Goal: Information Seeking & Learning: Learn about a topic

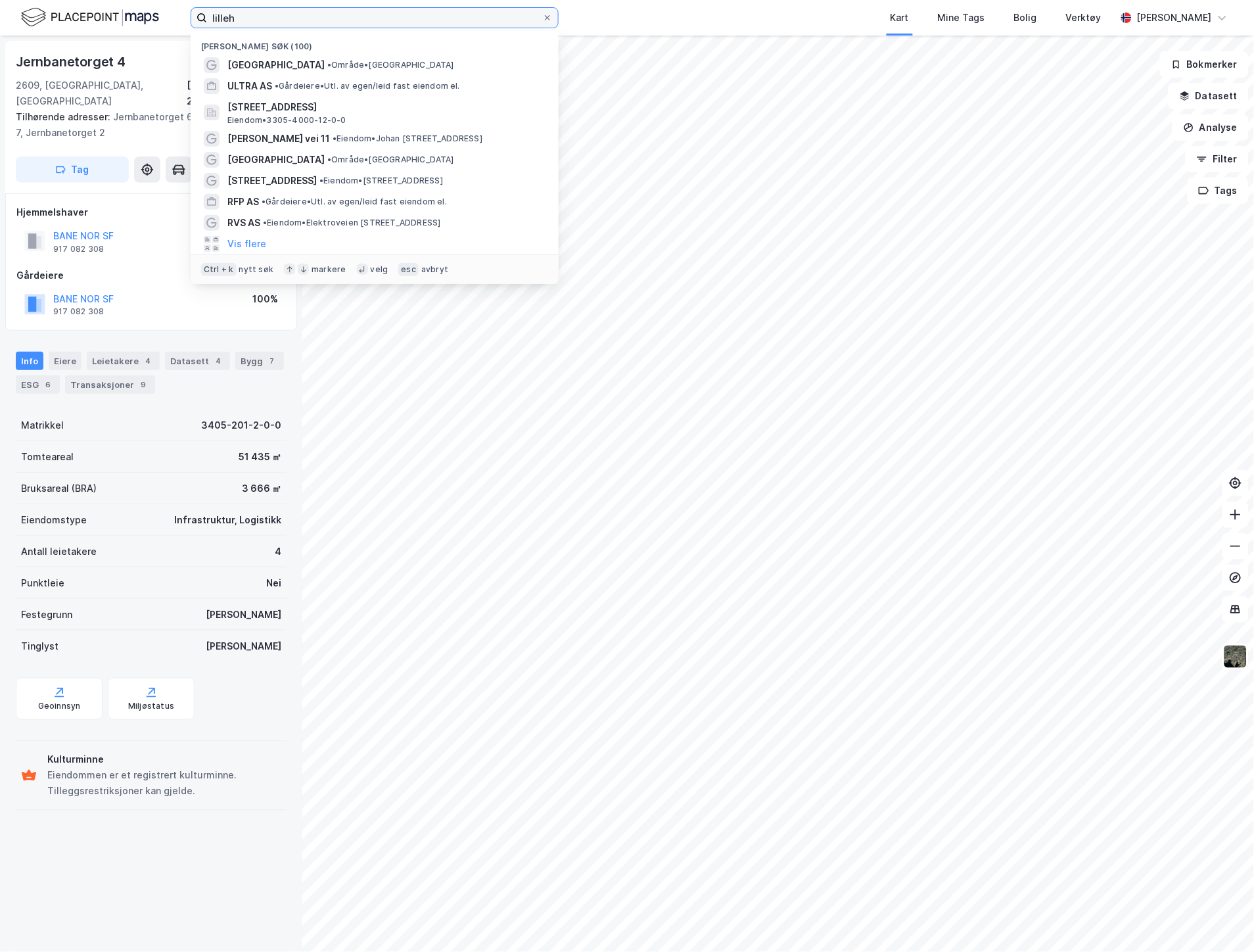
drag, startPoint x: 335, startPoint y: 13, endPoint x: 99, endPoint y: 24, distance: 236.3
click at [99, 24] on div "lilleh Nylige søk (100) [GEOGRAPHIC_DATA] • Område • Lillehammer ULTRA AS • Går…" at bounding box center [627, 17] width 1254 height 36
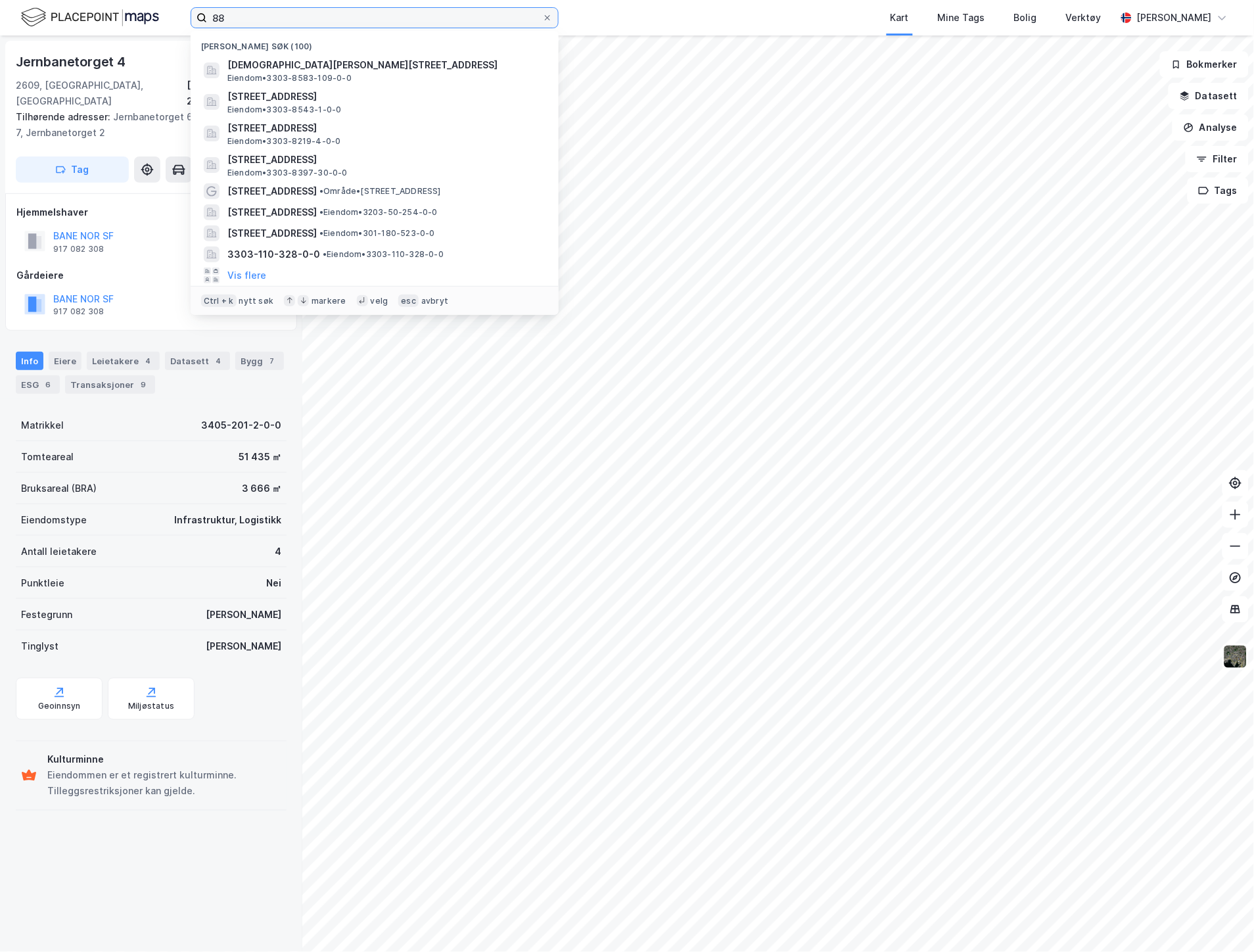
type input "8"
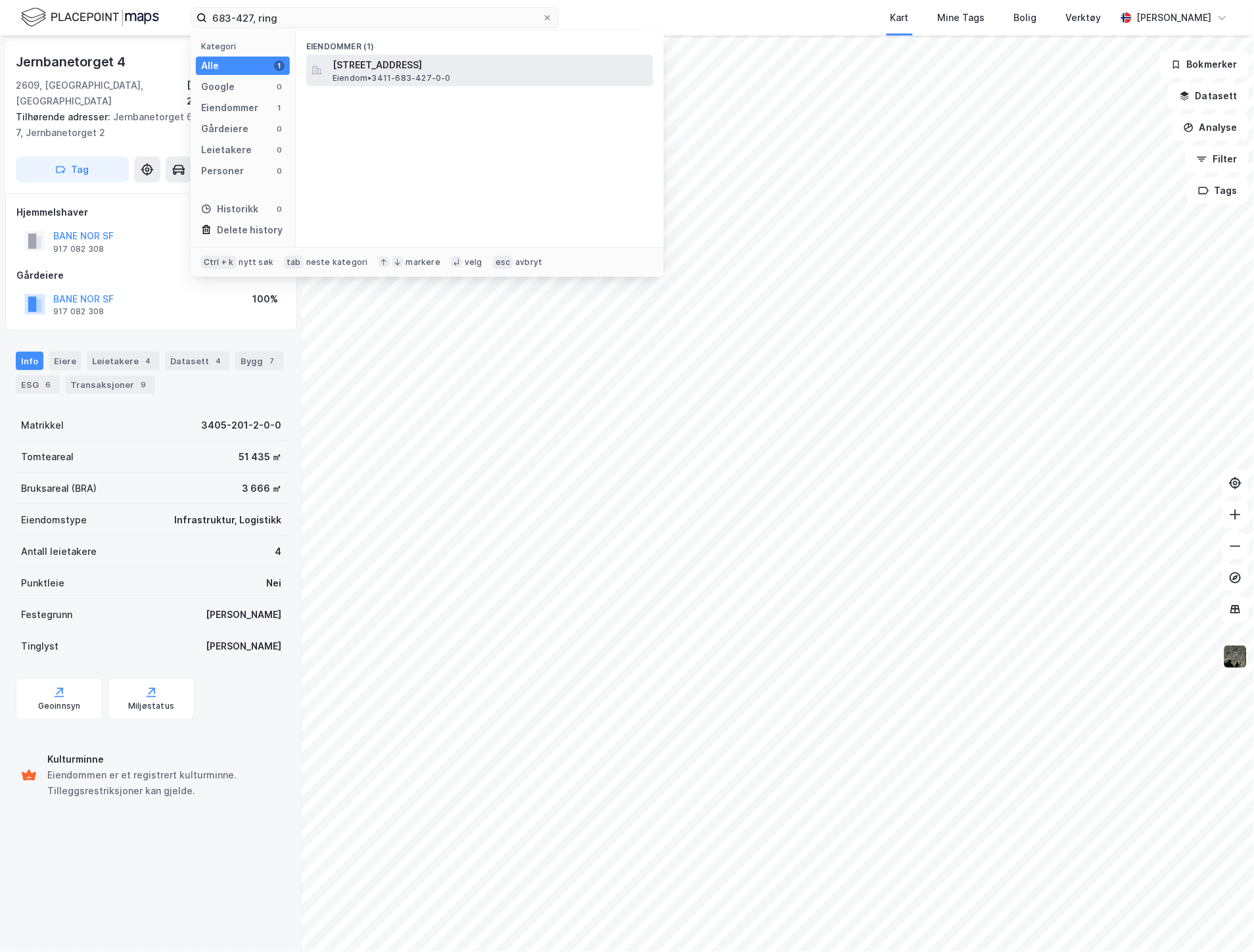
click at [402, 73] on span "Eiendom • 3411-683-427-0-0" at bounding box center [391, 78] width 118 height 10
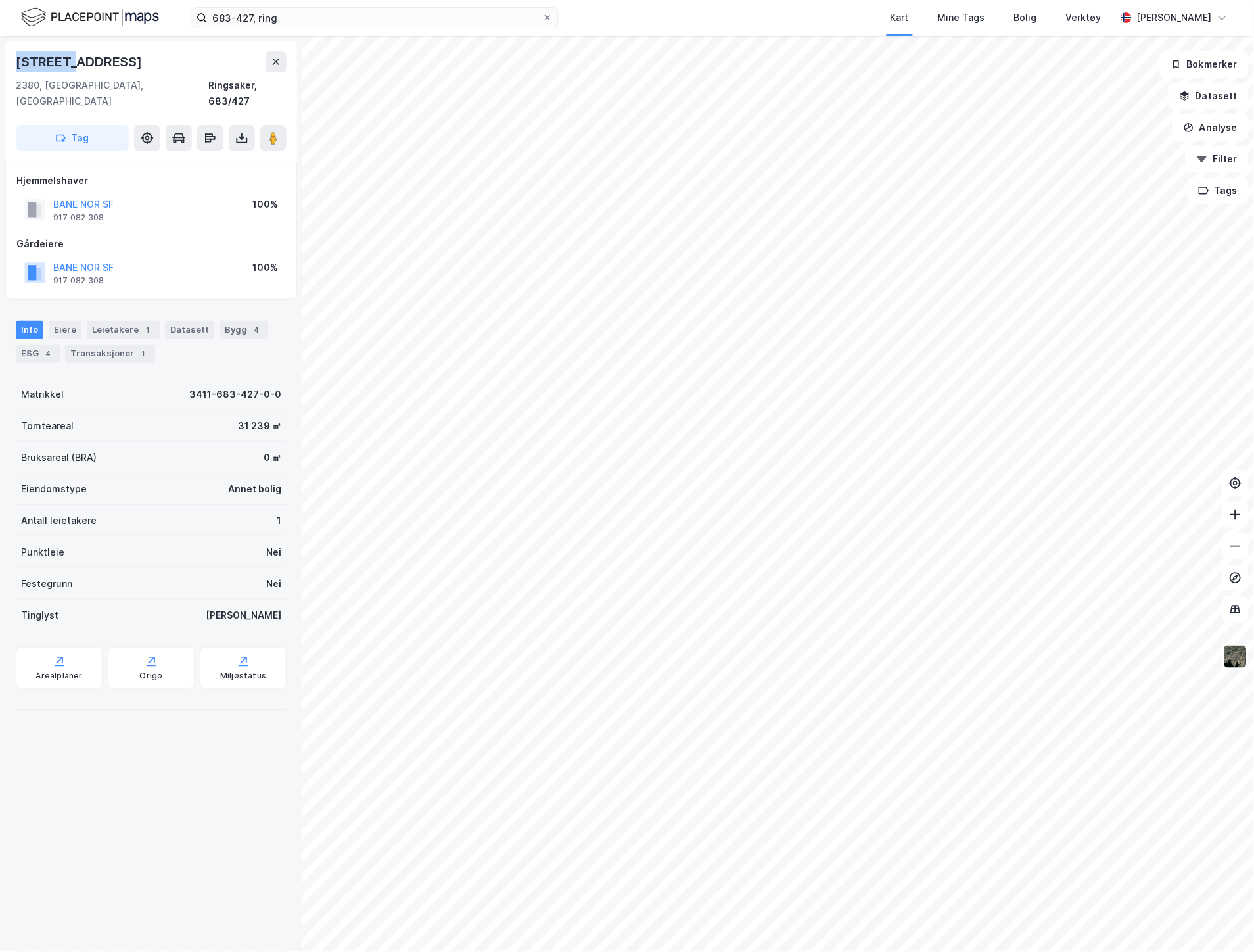
drag, startPoint x: 150, startPoint y: 53, endPoint x: 17, endPoint y: 67, distance: 133.7
click at [17, 67] on div "[STREET_ADDRESS]" at bounding box center [151, 62] width 271 height 21
copy div "[STREET_ADDRESS]"
click at [75, 671] on div "Arealplaner" at bounding box center [59, 676] width 47 height 10
click at [1210, 102] on button "Datasett" at bounding box center [1209, 95] width 80 height 26
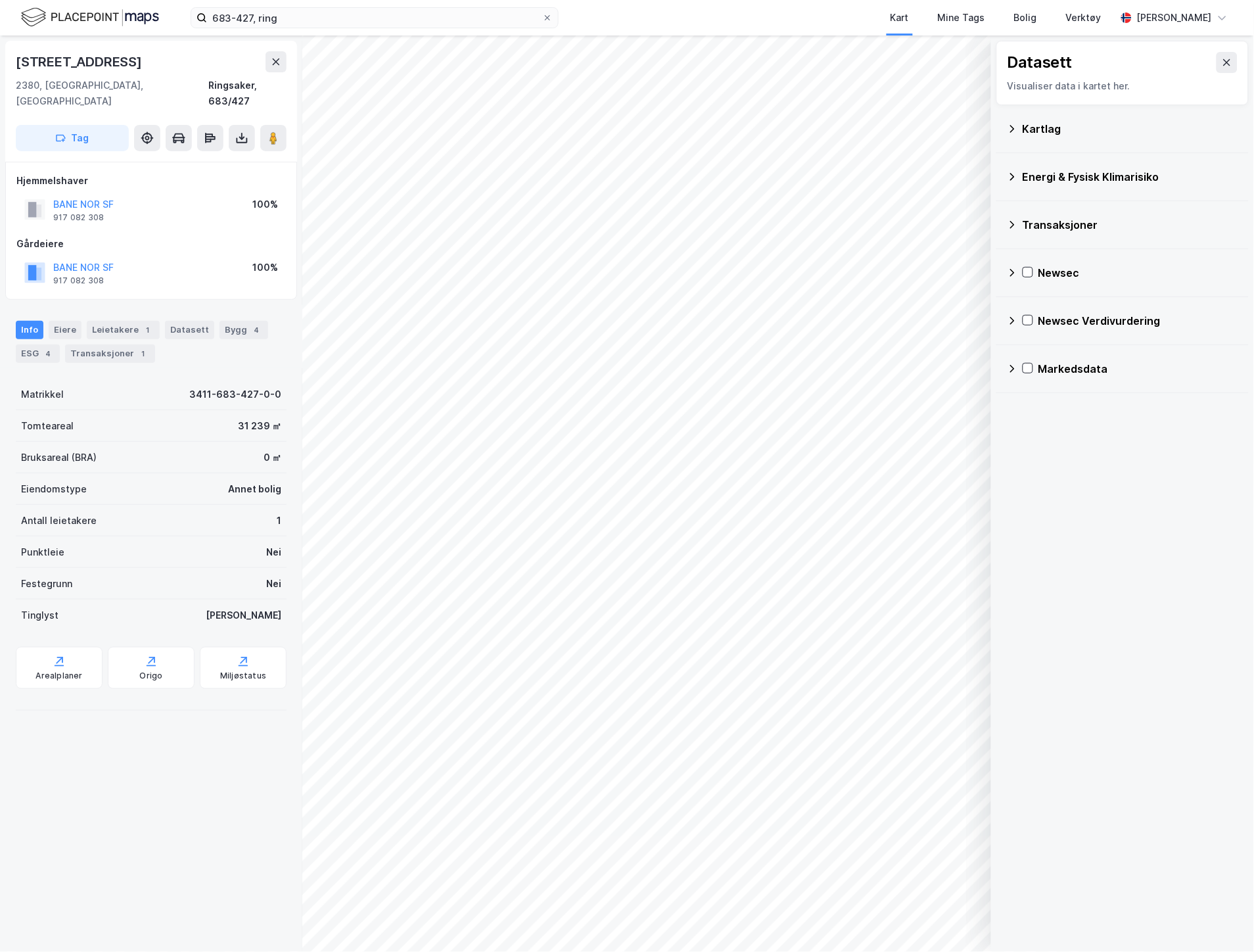
click at [1060, 134] on div "Kartlag" at bounding box center [1131, 128] width 215 height 16
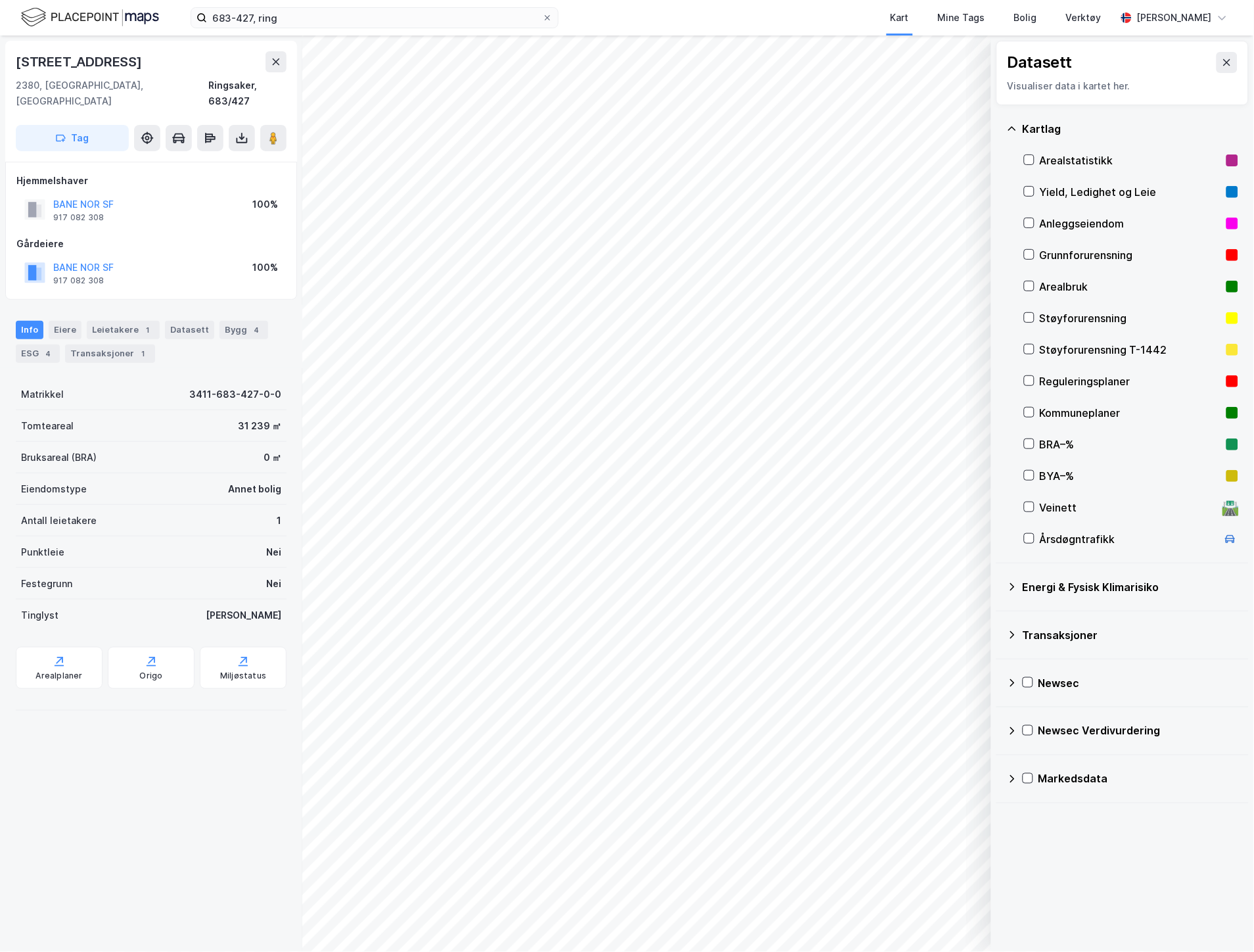
click at [1076, 410] on div "Kommuneplaner" at bounding box center [1130, 413] width 181 height 16
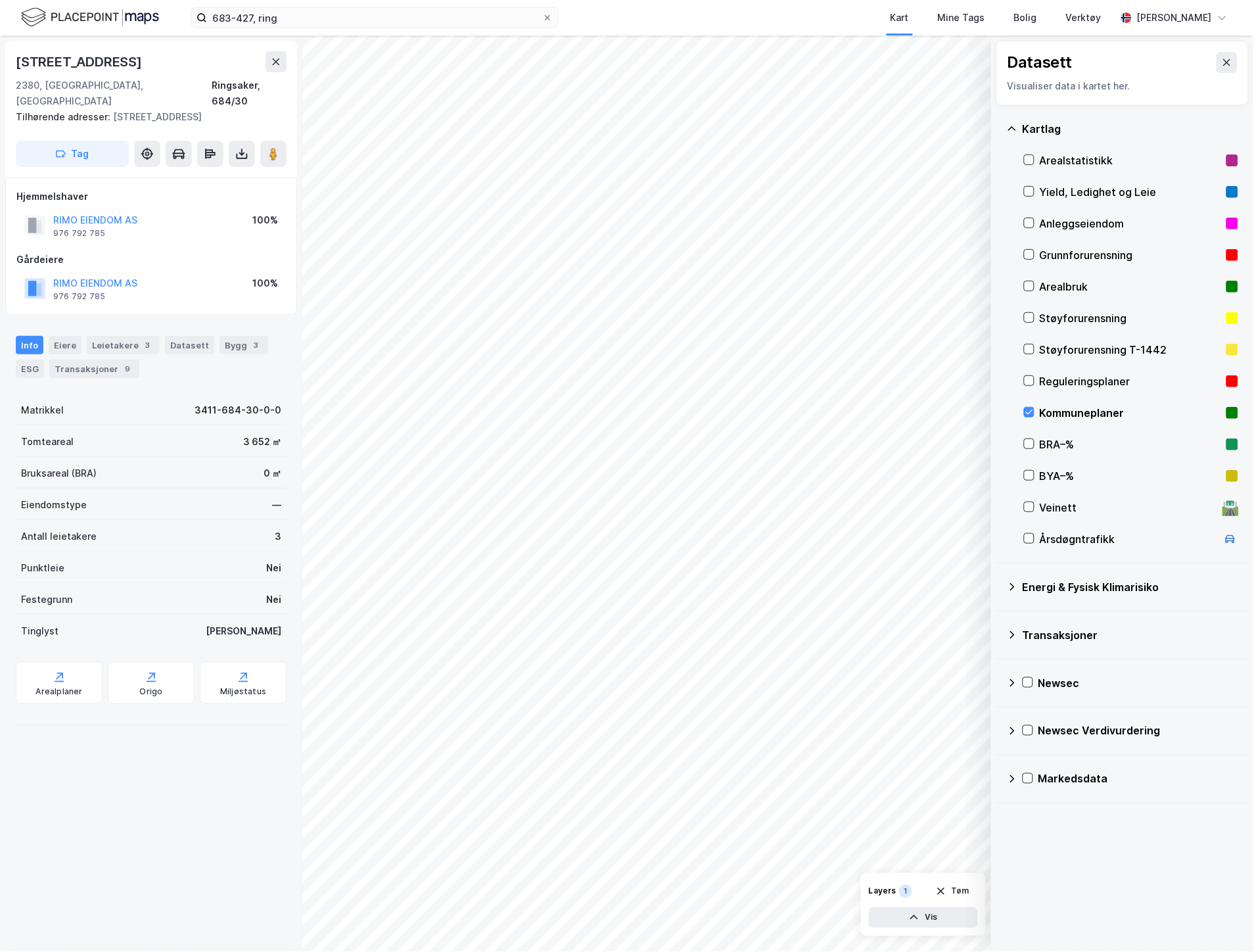
click at [69, 688] on div "Matrikkel 3411-684-30-0-0 Tomteareal 3 652 ㎡ Bruksareal (BRA) 0 ㎡ Eiendomstype …" at bounding box center [151, 562] width 271 height 338
click at [70, 666] on div "Arealplaner" at bounding box center [59, 683] width 87 height 42
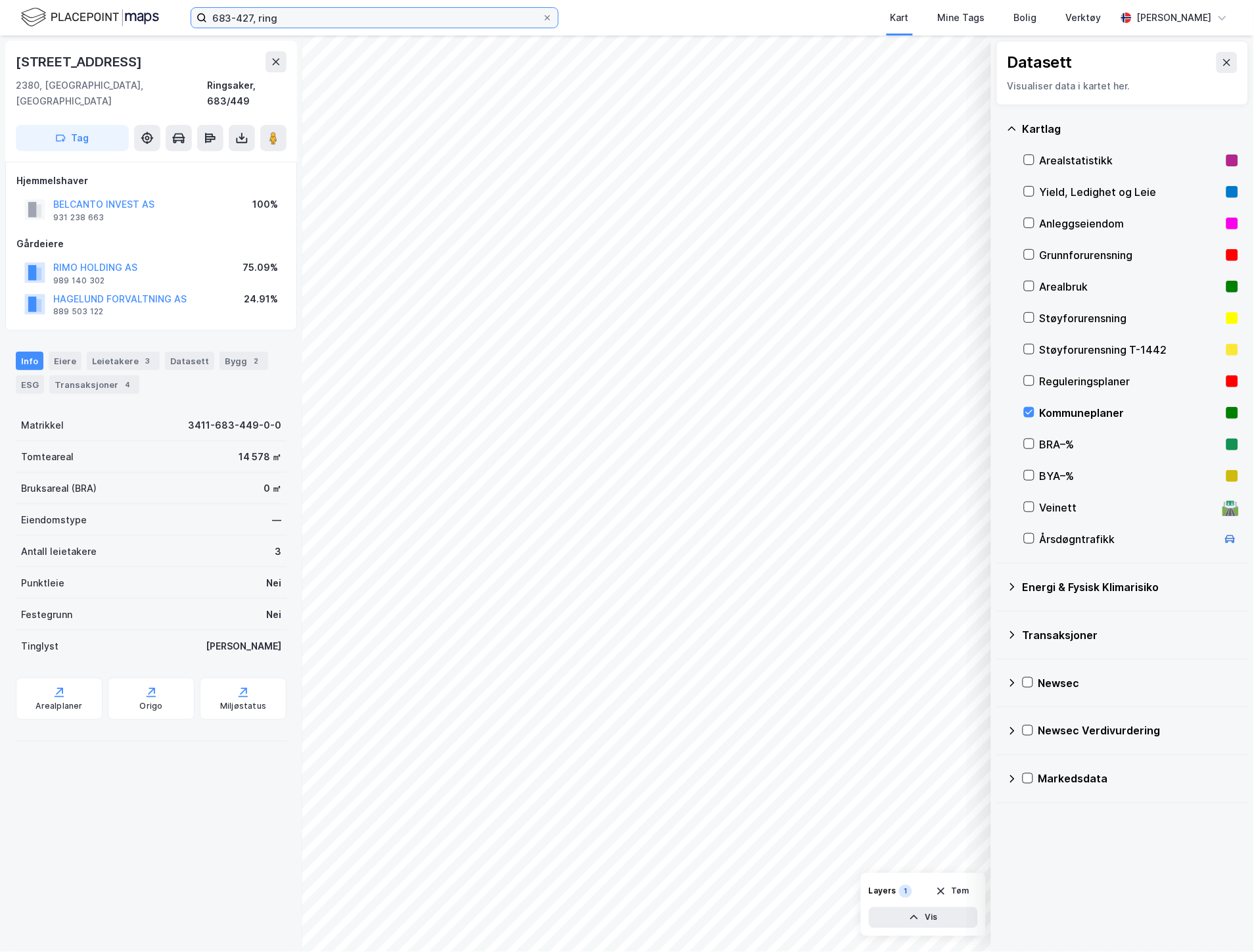
drag, startPoint x: 197, startPoint y: 20, endPoint x: 117, endPoint y: 17, distance: 80.1
click at [121, 18] on div "683-427, ring Kart Mine Tags Bolig Verktøy [PERSON_NAME]" at bounding box center [627, 17] width 1254 height 36
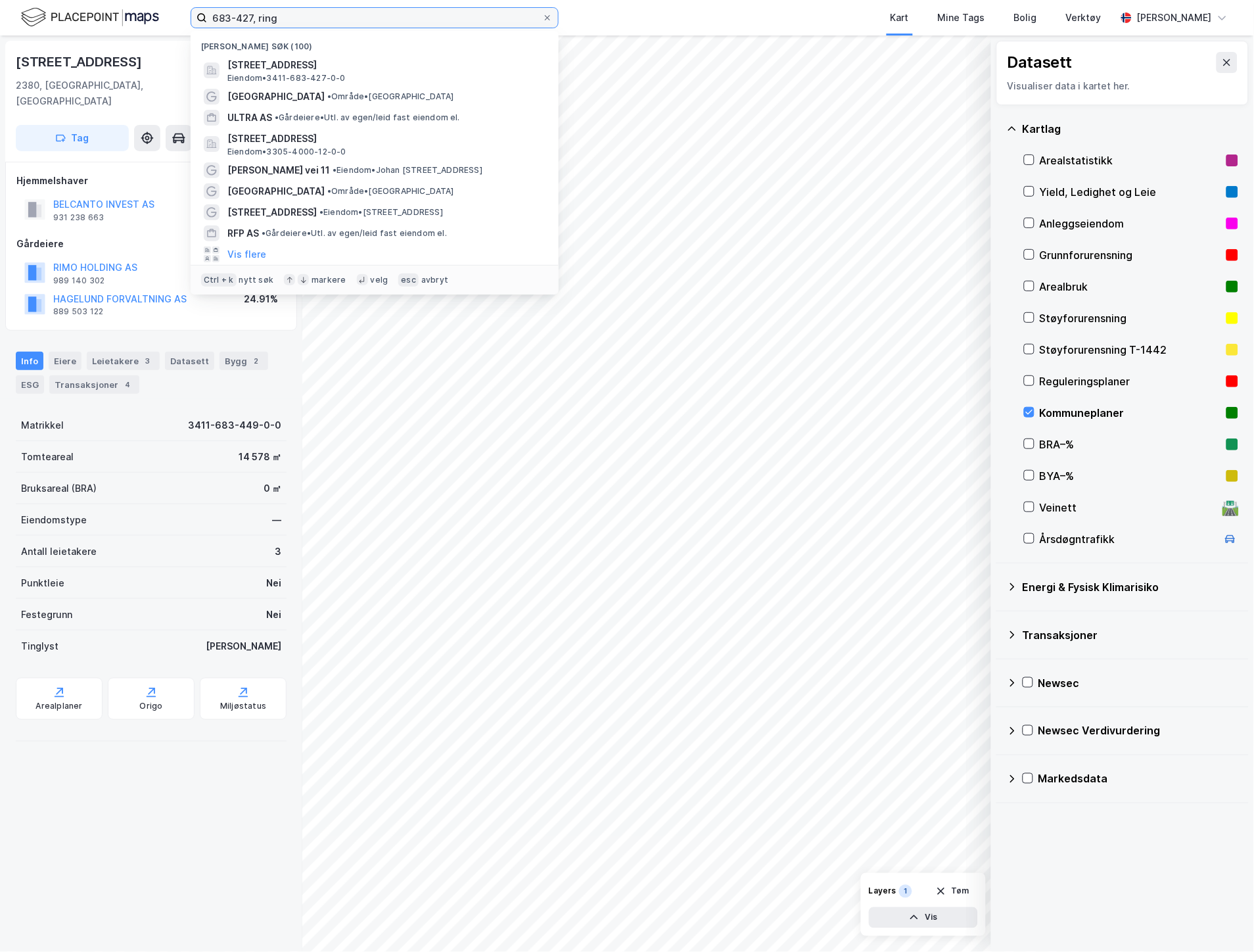
paste input "Brugata 2"
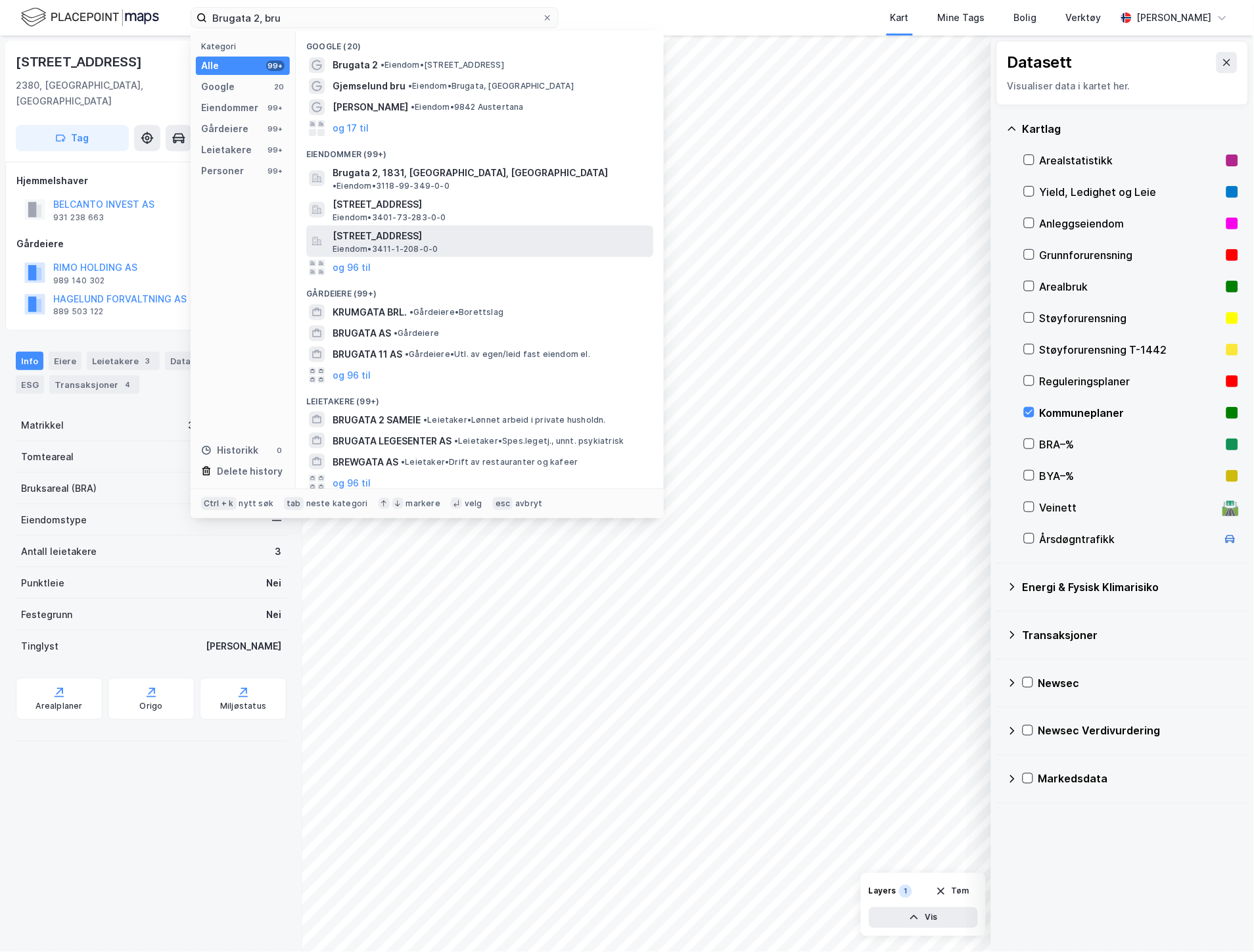
click at [458, 228] on span "[STREET_ADDRESS]" at bounding box center [490, 236] width 316 height 16
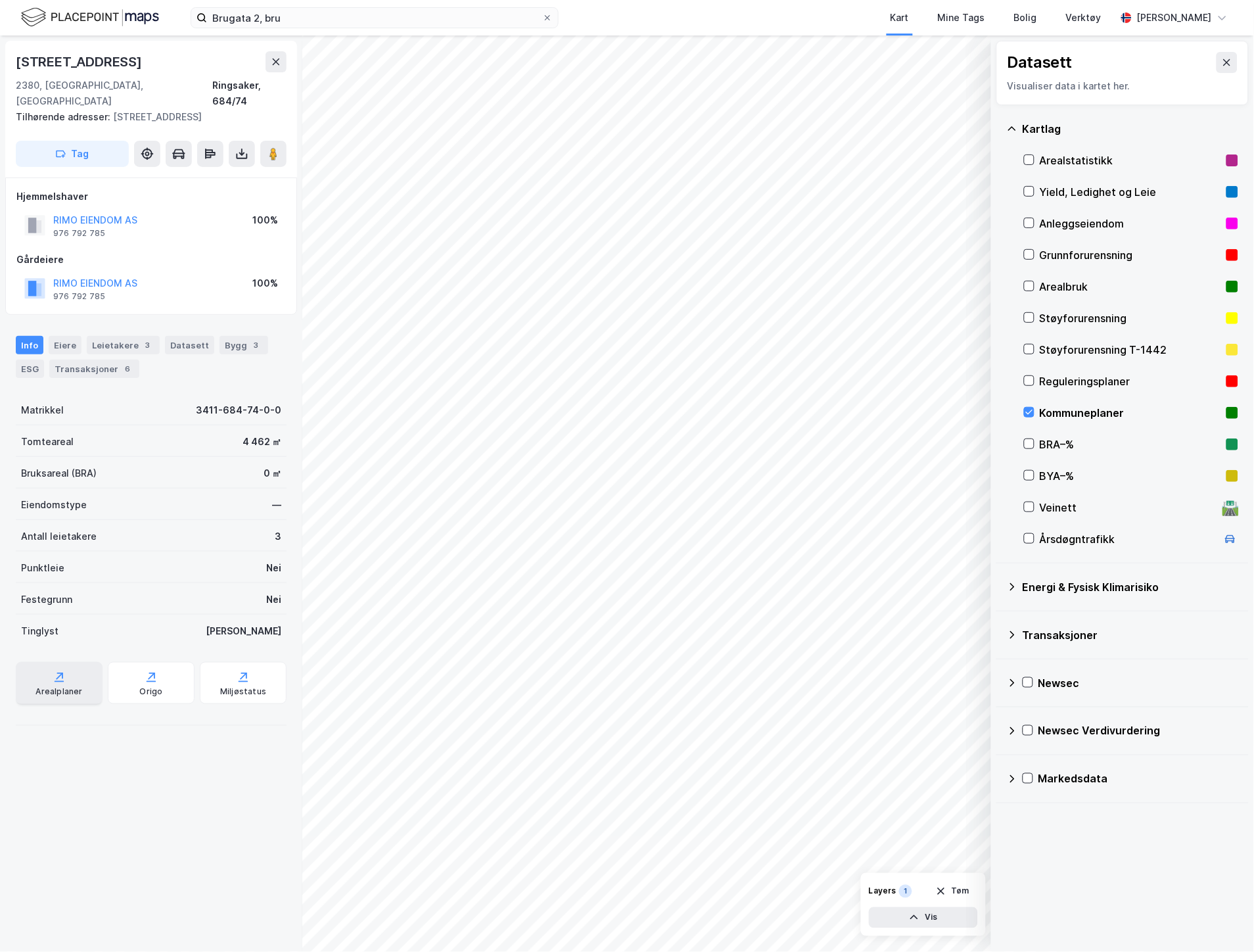
click at [30, 679] on div "Arealplaner" at bounding box center [59, 683] width 87 height 42
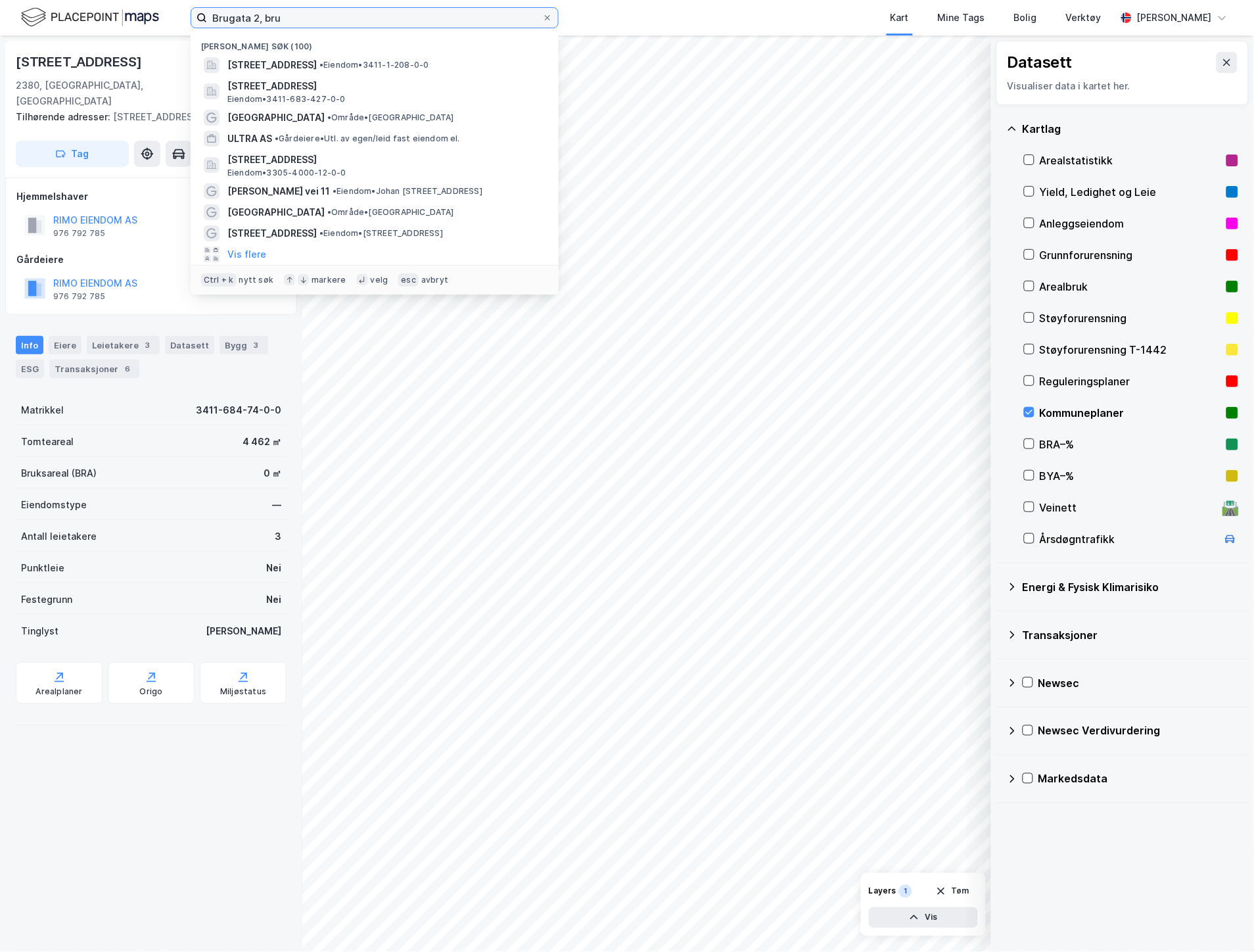
drag, startPoint x: 354, startPoint y: 26, endPoint x: -26, endPoint y: 2, distance: 380.8
click at [0, 2] on html "Brugata 2, bru Nylige søk (100) [STREET_ADDRESS], [GEOGRAPHIC_DATA] • Eiendom •…" at bounding box center [627, 476] width 1254 height 952
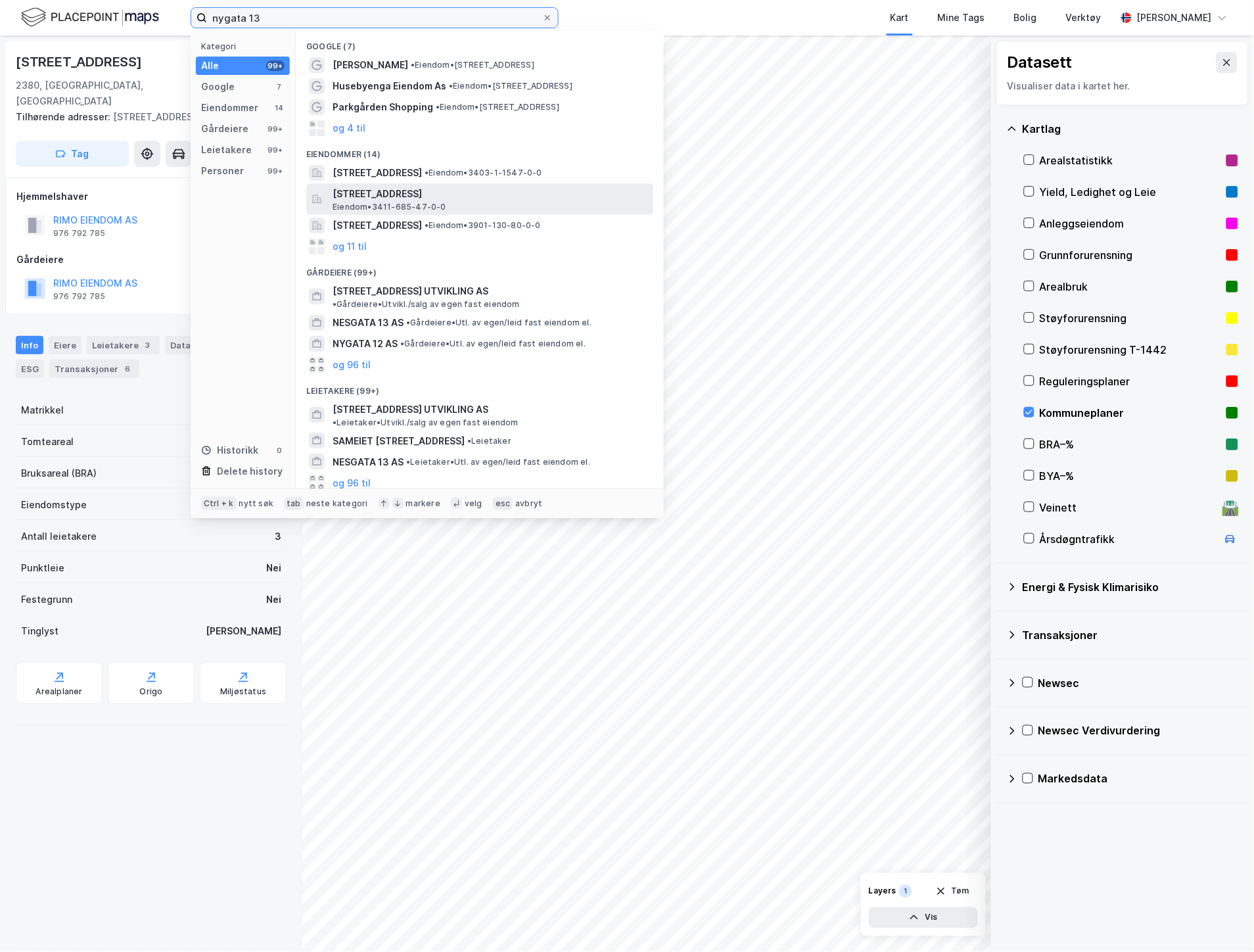
type input "nygata 13"
click at [411, 200] on span "[STREET_ADDRESS]" at bounding box center [490, 194] width 316 height 16
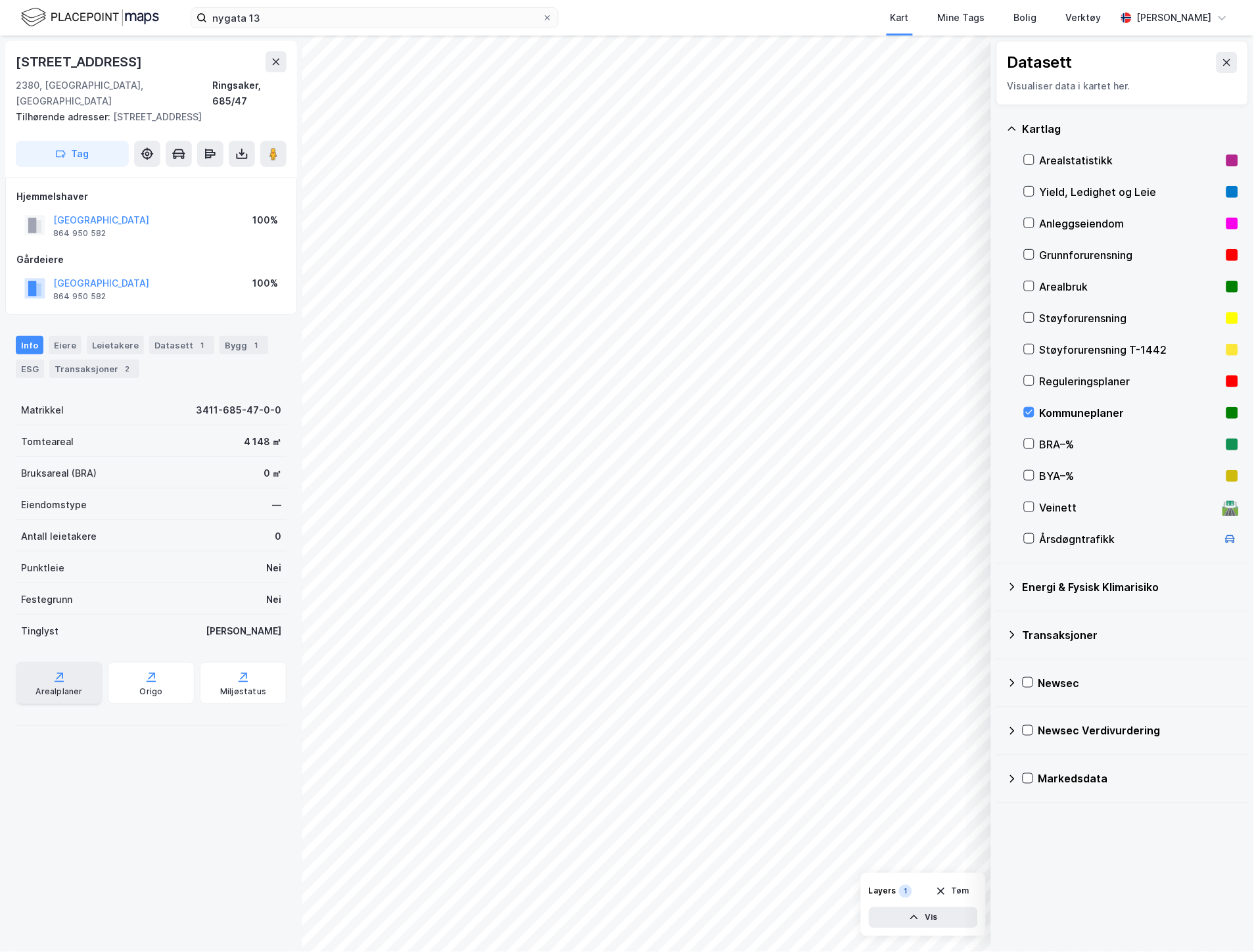
click at [53, 671] on icon at bounding box center [59, 677] width 13 height 13
